Goal: Learn about a topic

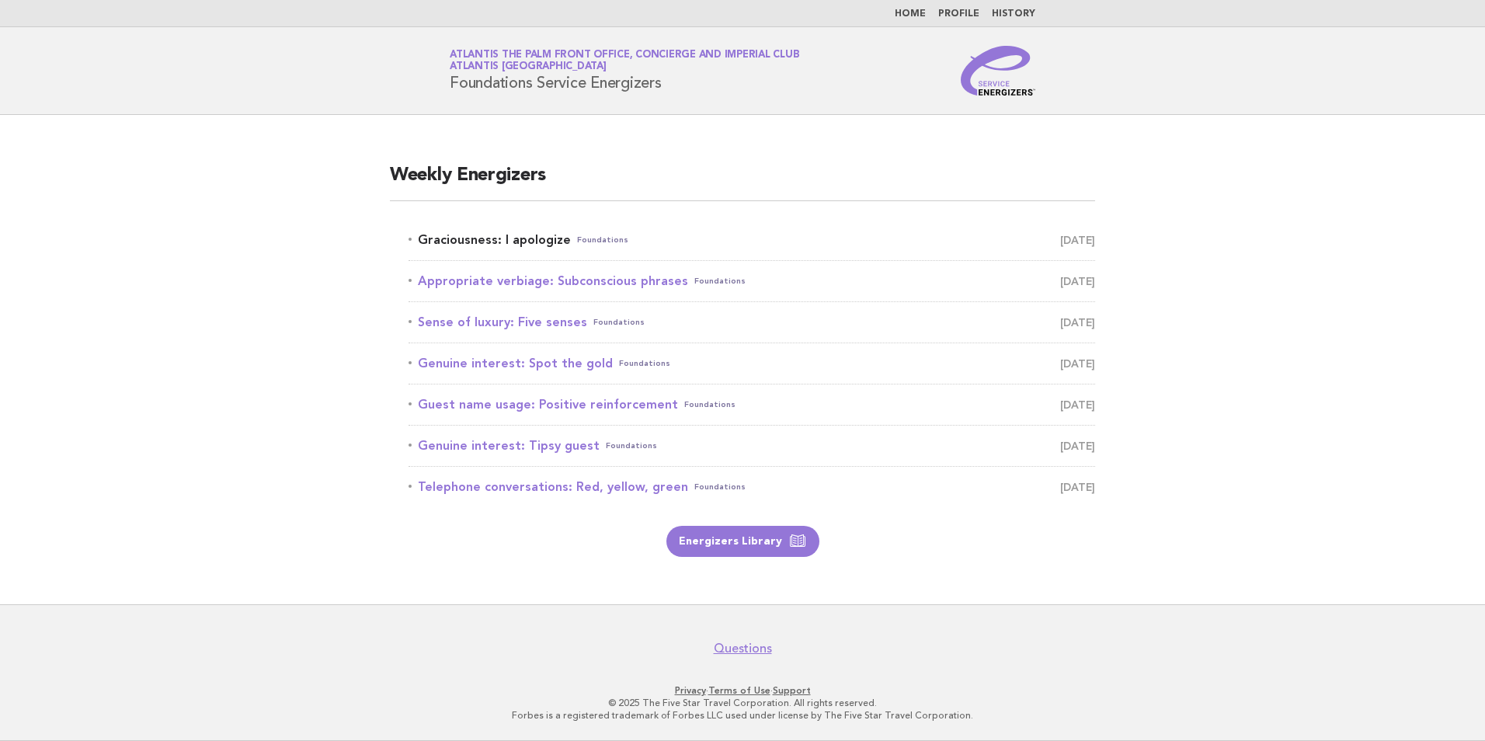
click at [456, 239] on link "Graciousness: I apologize Foundations September 9" at bounding box center [752, 240] width 687 height 22
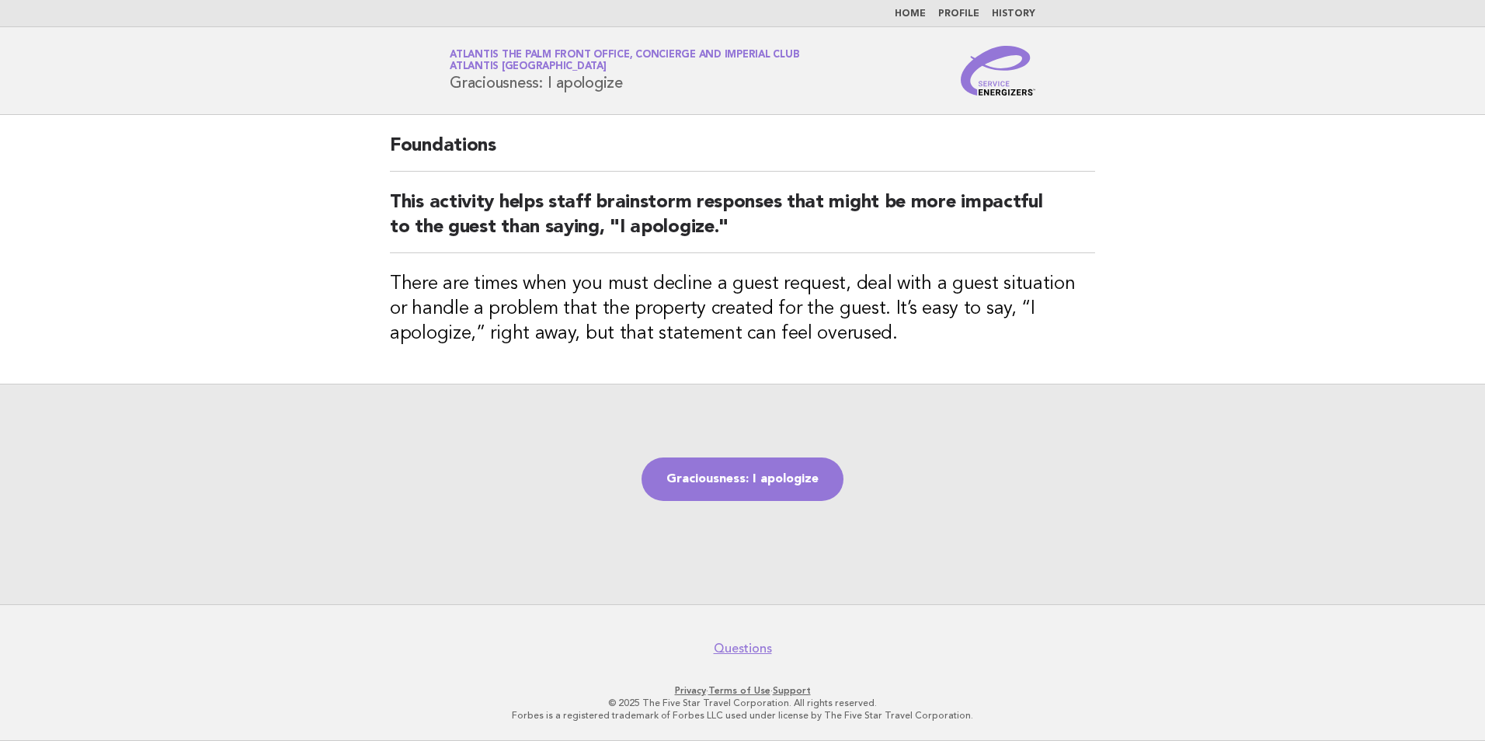
drag, startPoint x: 627, startPoint y: 84, endPoint x: 444, endPoint y: 94, distance: 182.8
click at [444, 94] on div "Service Energizers Atlantis The Palm Front Office, Concierge and Imperial Club …" at bounding box center [742, 71] width 629 height 50
copy h1 "Graciousness: I apologize"
click at [591, 604] on div "Graciousness: I apologize" at bounding box center [742, 494] width 1485 height 221
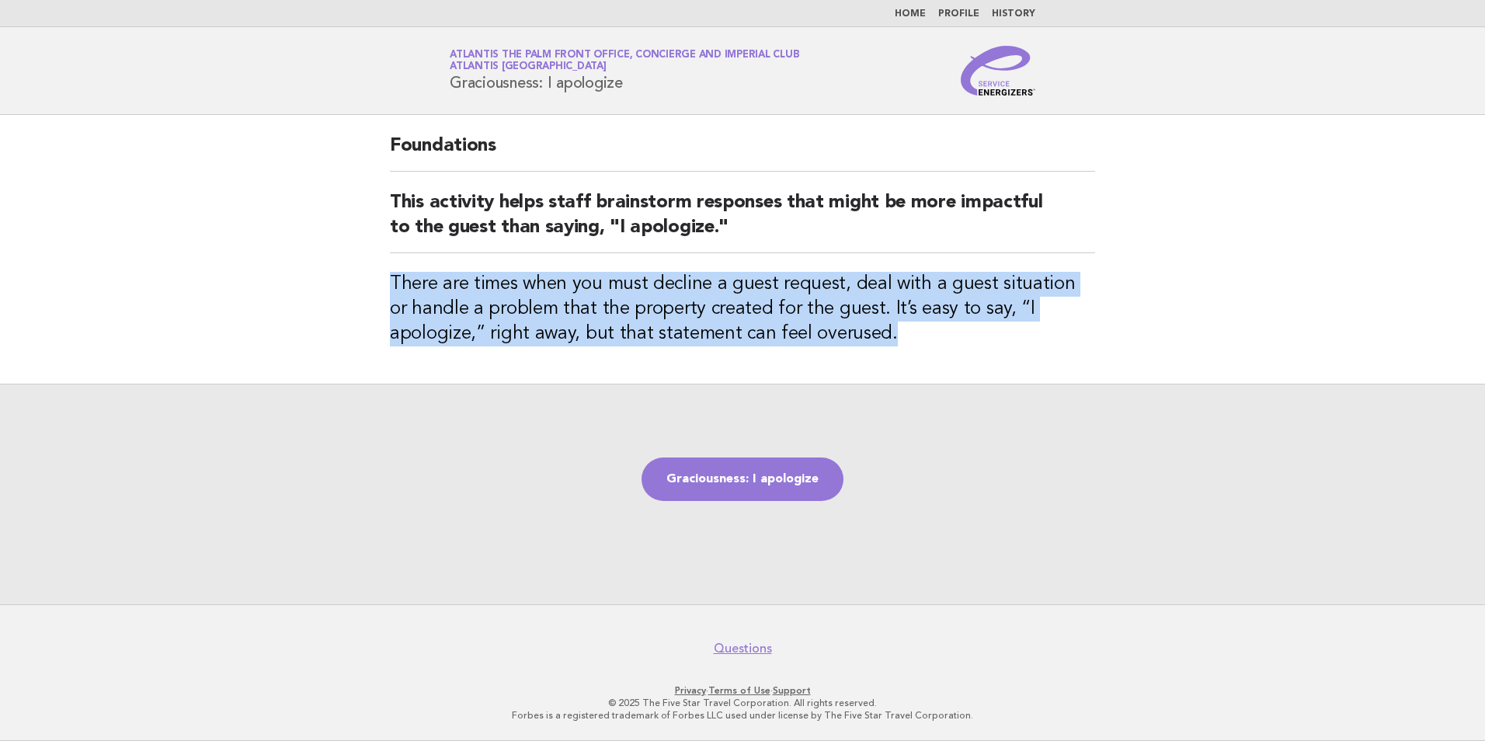
drag, startPoint x: 388, startPoint y: 267, endPoint x: 890, endPoint y: 338, distance: 506.8
click at [890, 338] on div "Foundations This activity helps staff brainstorm responses that might be more i…" at bounding box center [742, 249] width 743 height 269
copy h3 "There are times when you must decline a guest request, deal with a guest situat…"
click at [755, 490] on link "Graciousness: I apologize" at bounding box center [743, 480] width 202 height 44
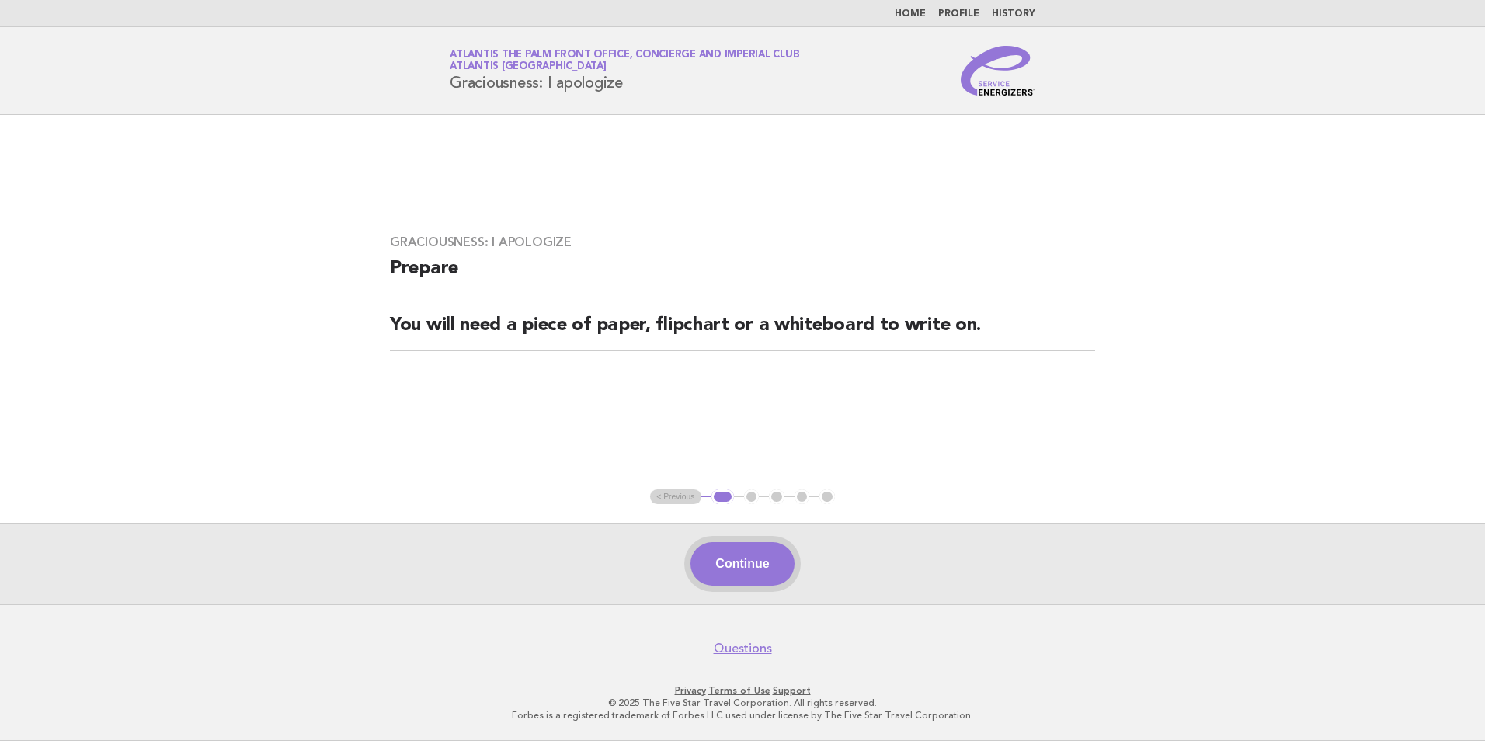
click at [700, 548] on button "Continue" at bounding box center [742, 564] width 103 height 44
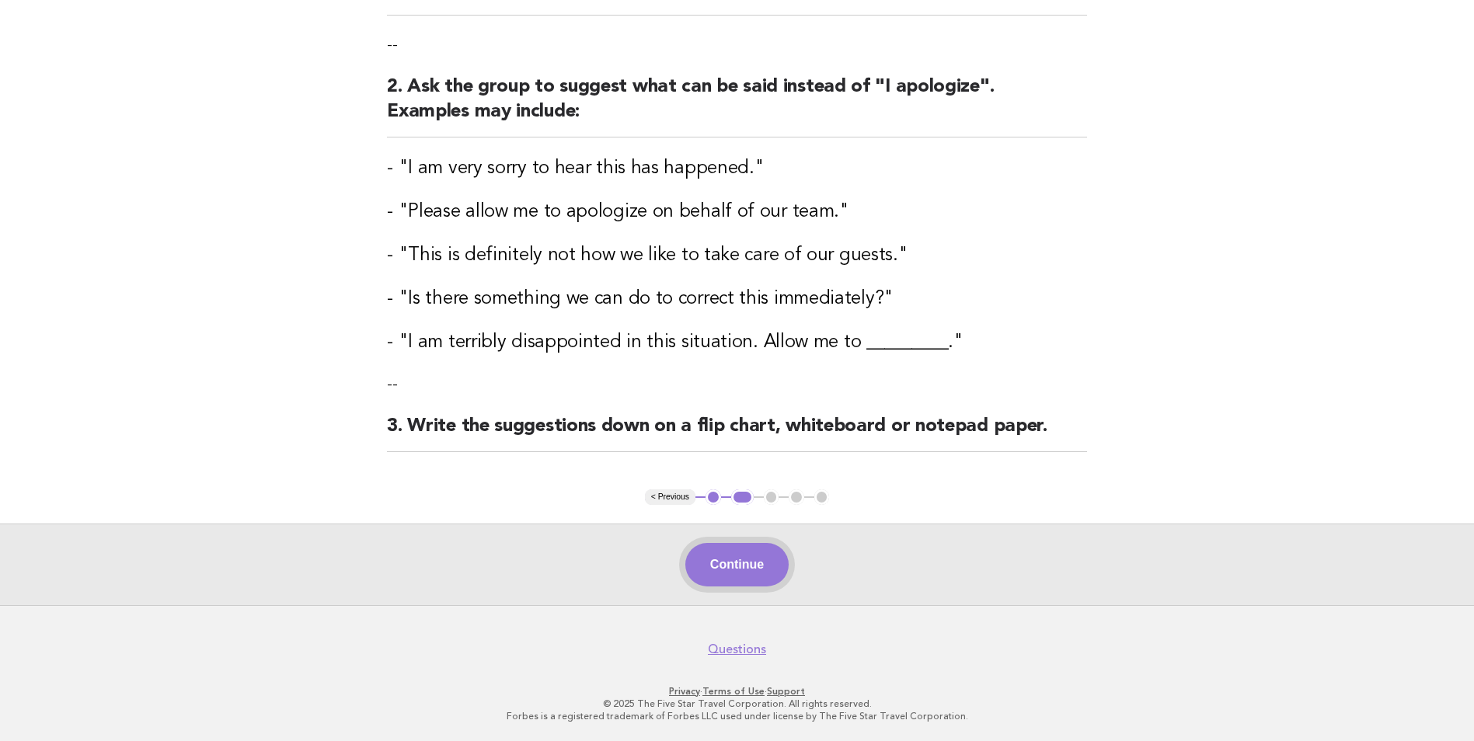
click at [729, 561] on button "Continue" at bounding box center [736, 565] width 103 height 44
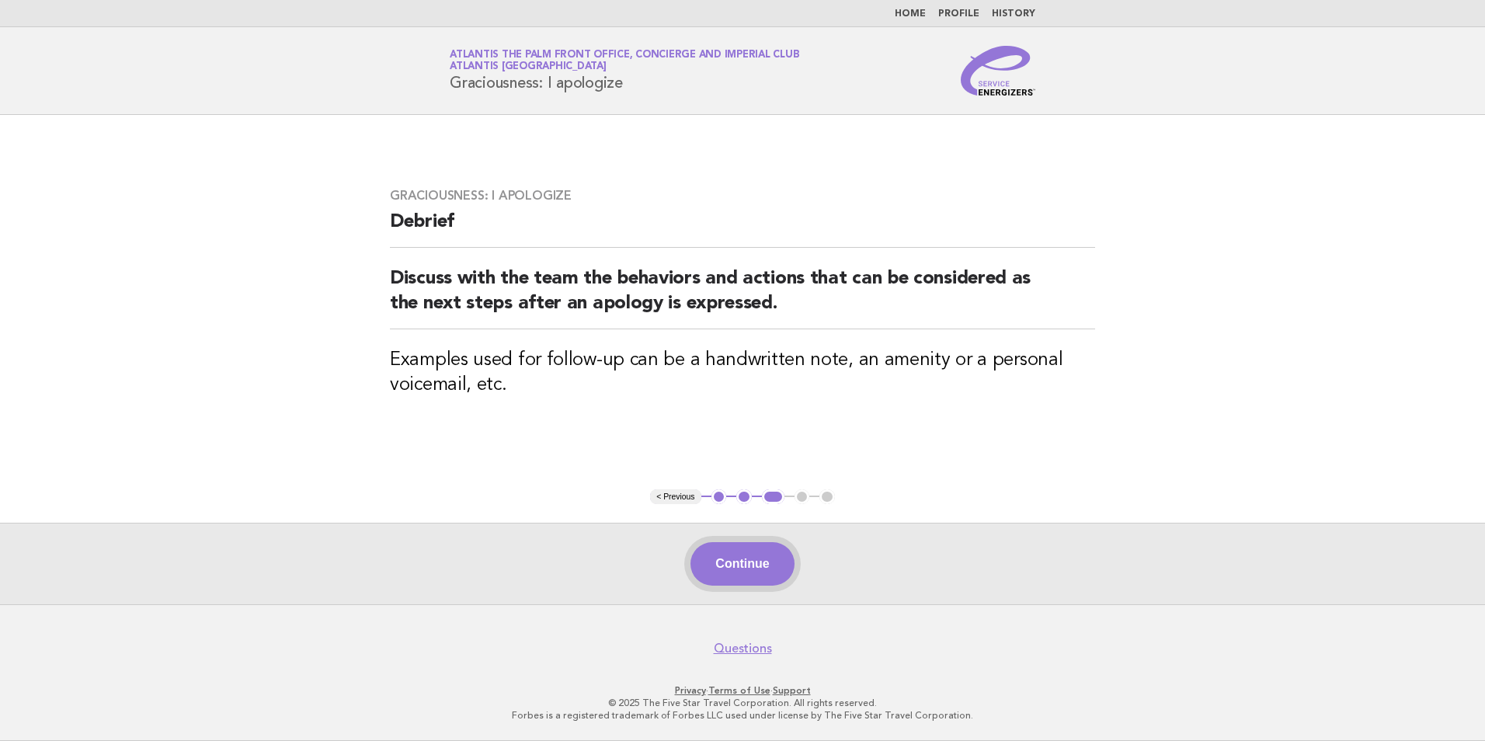
click at [725, 562] on button "Continue" at bounding box center [742, 564] width 103 height 44
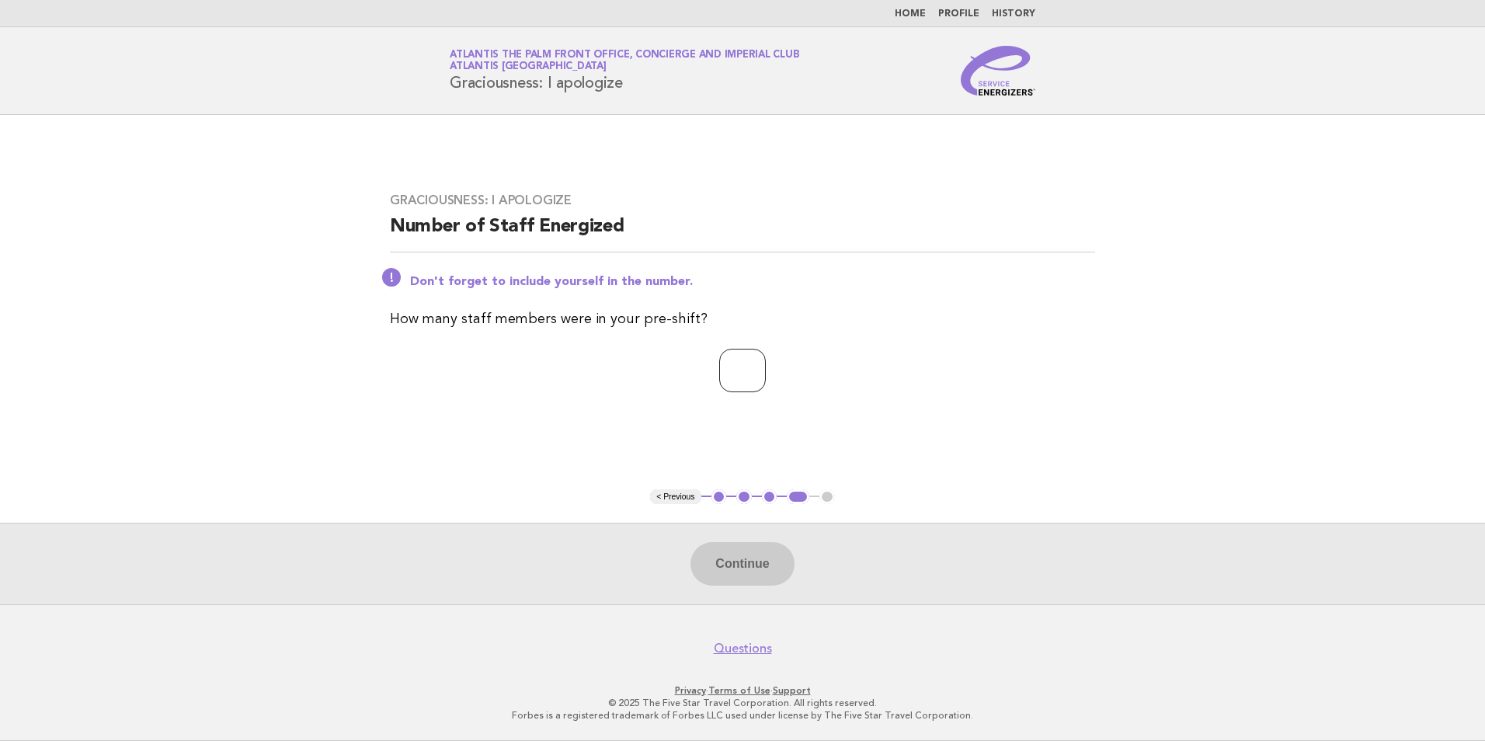
click at [733, 379] on input "number" at bounding box center [742, 371] width 47 height 44
type input "**"
click at [718, 555] on button "Continue" at bounding box center [742, 564] width 103 height 44
